Goal: Transaction & Acquisition: Purchase product/service

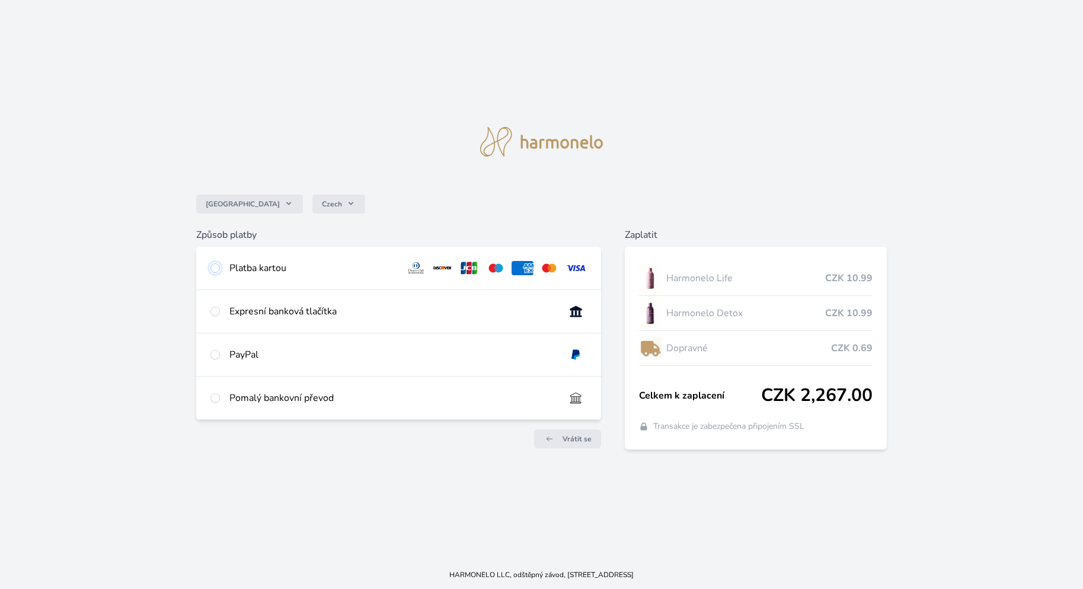
click at [220, 263] on input "radio" at bounding box center [214, 267] width 9 height 9
radio input "true"
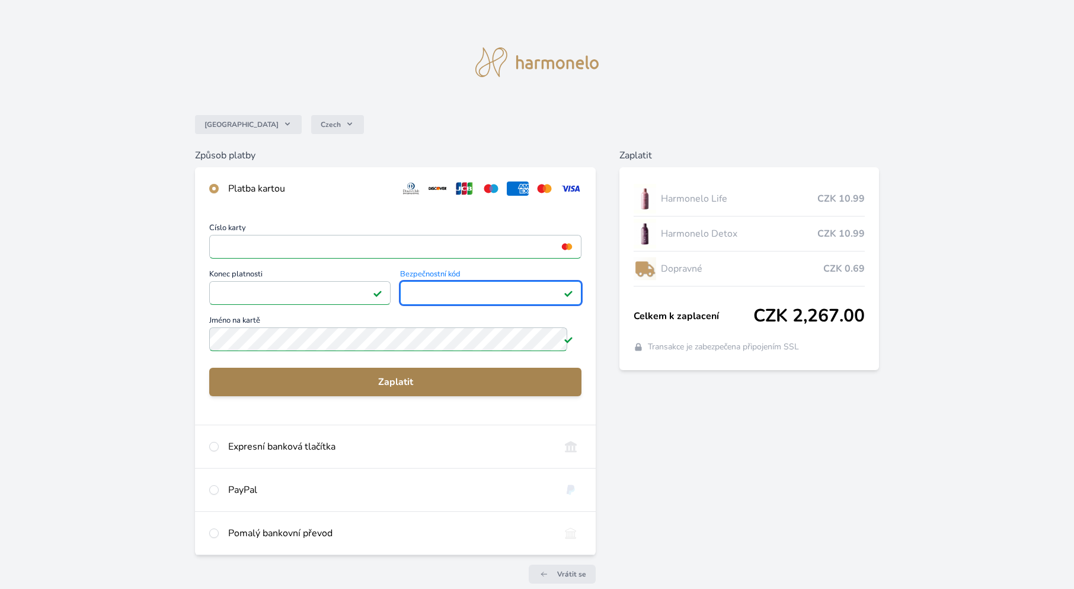
click at [421, 389] on span "Zaplatit" at bounding box center [396, 382] width 354 height 14
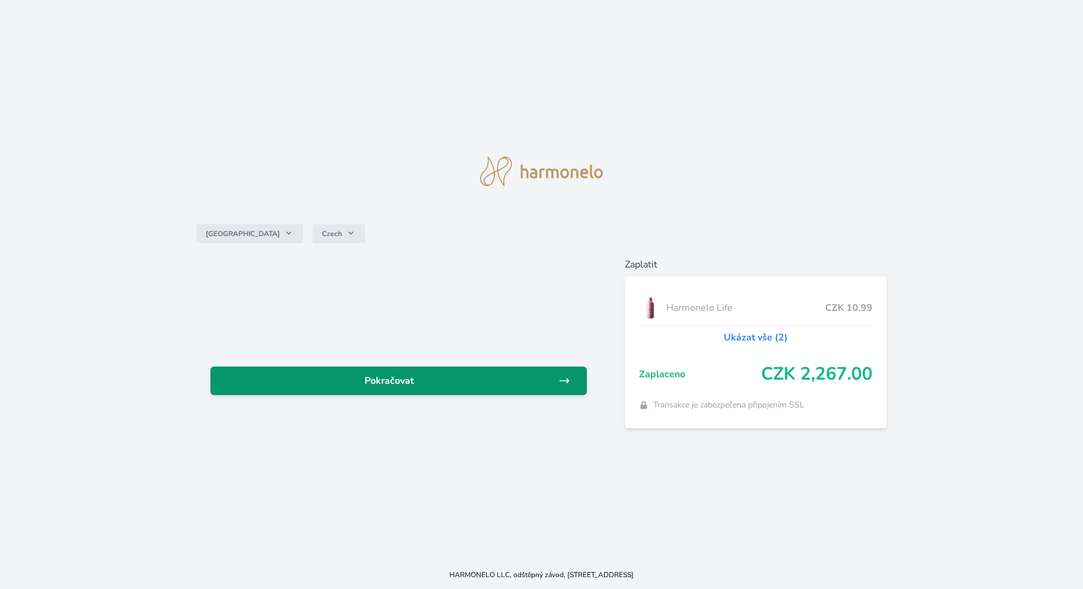
click at [405, 372] on link "Pokračovat" at bounding box center [398, 380] width 376 height 28
